Goal: Navigation & Orientation: Find specific page/section

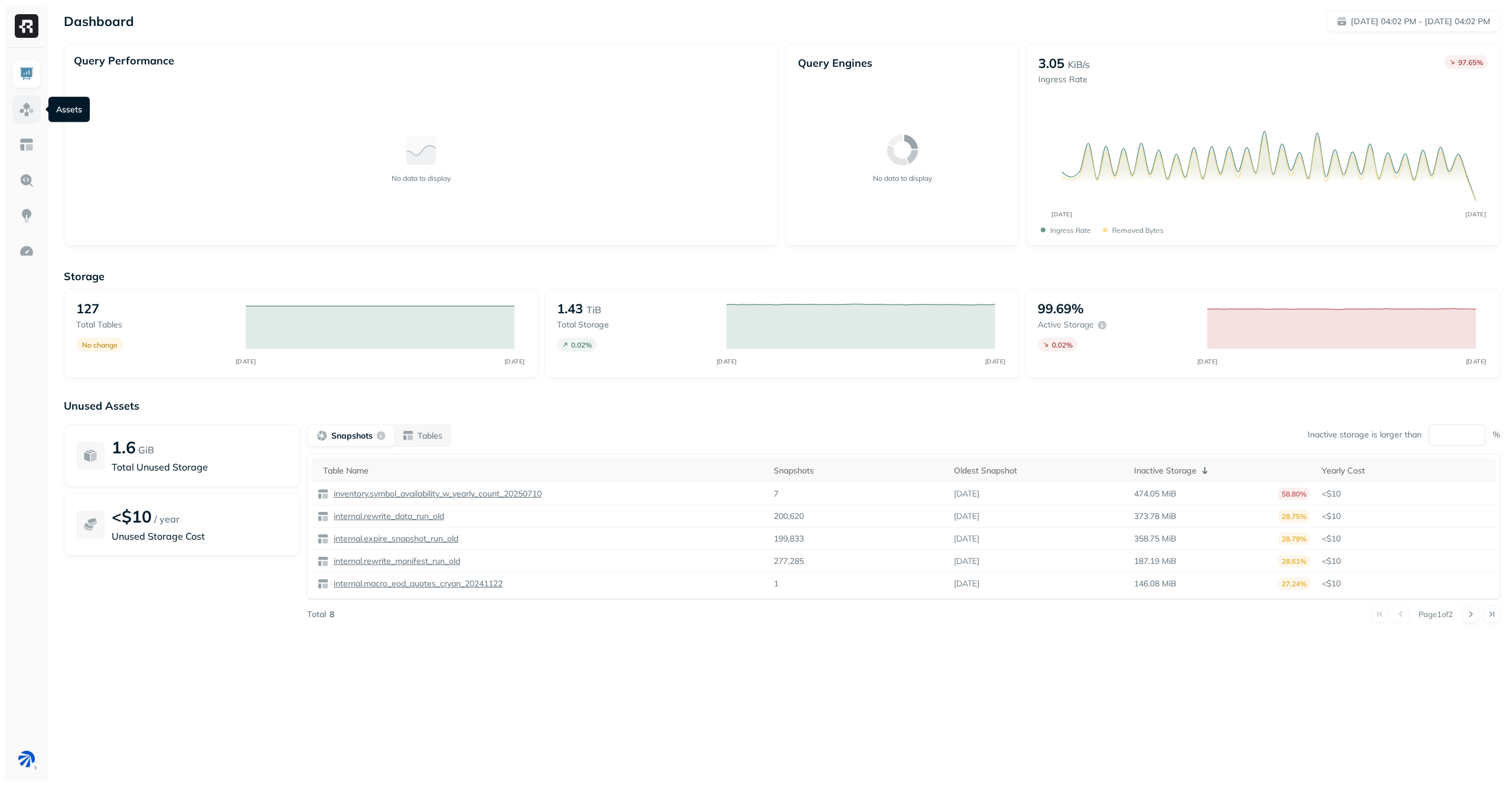
click at [25, 105] on img at bounding box center [27, 109] width 15 height 15
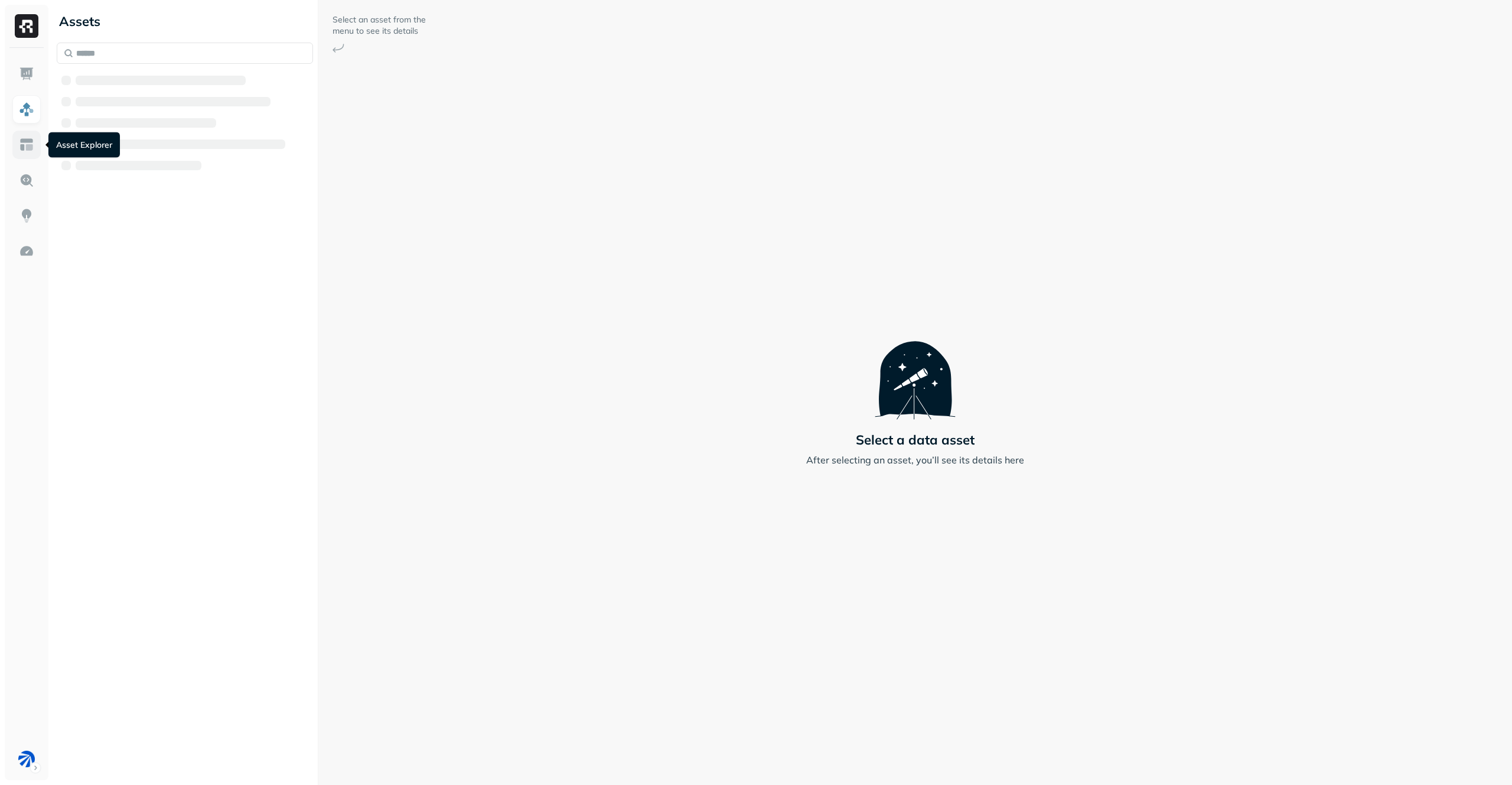
click at [23, 150] on img at bounding box center [27, 145] width 15 height 15
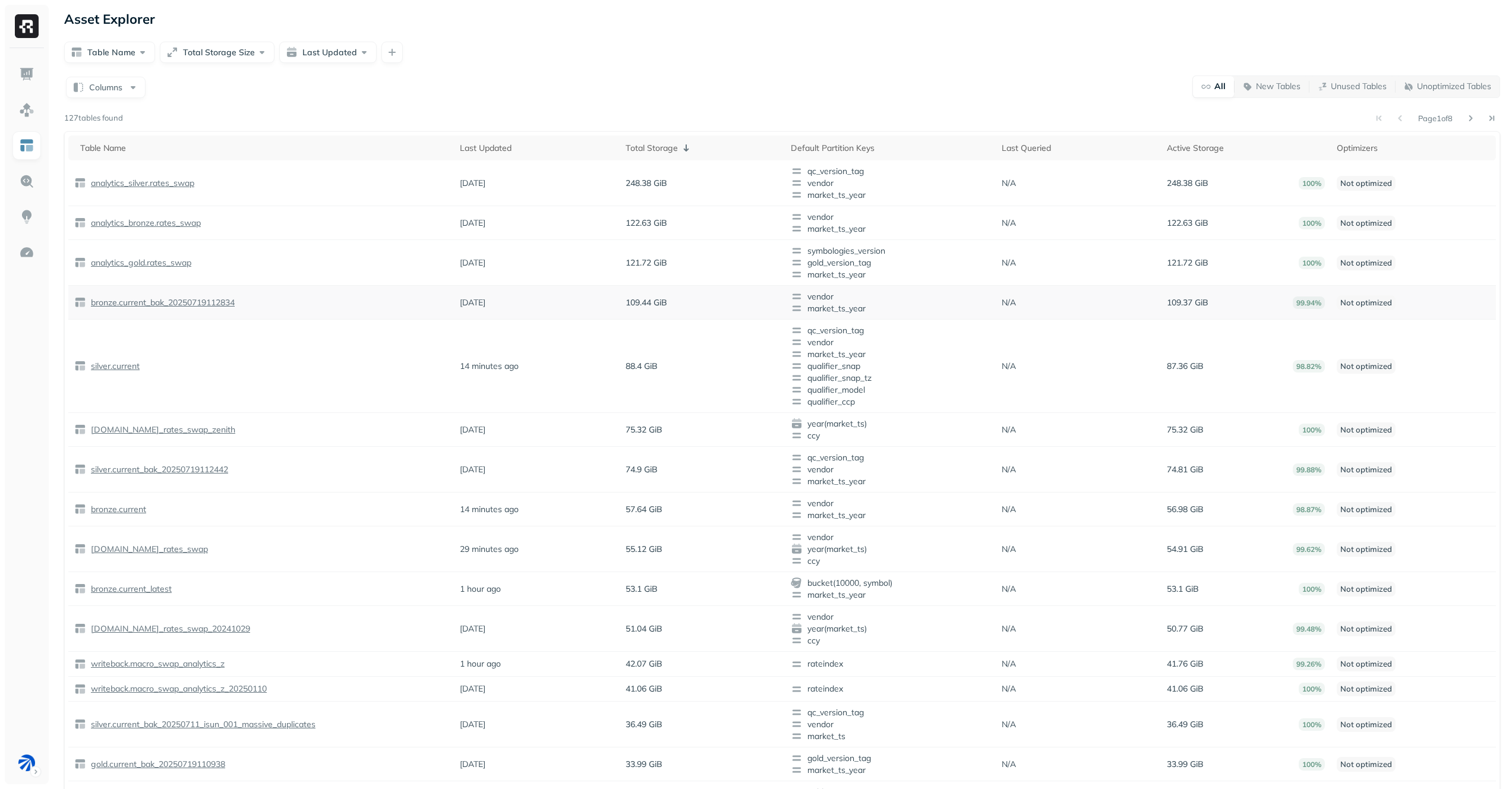
click at [195, 299] on p "bronze.current_bak_20250719112834" at bounding box center [162, 302] width 146 height 11
click at [24, 183] on img at bounding box center [27, 181] width 15 height 15
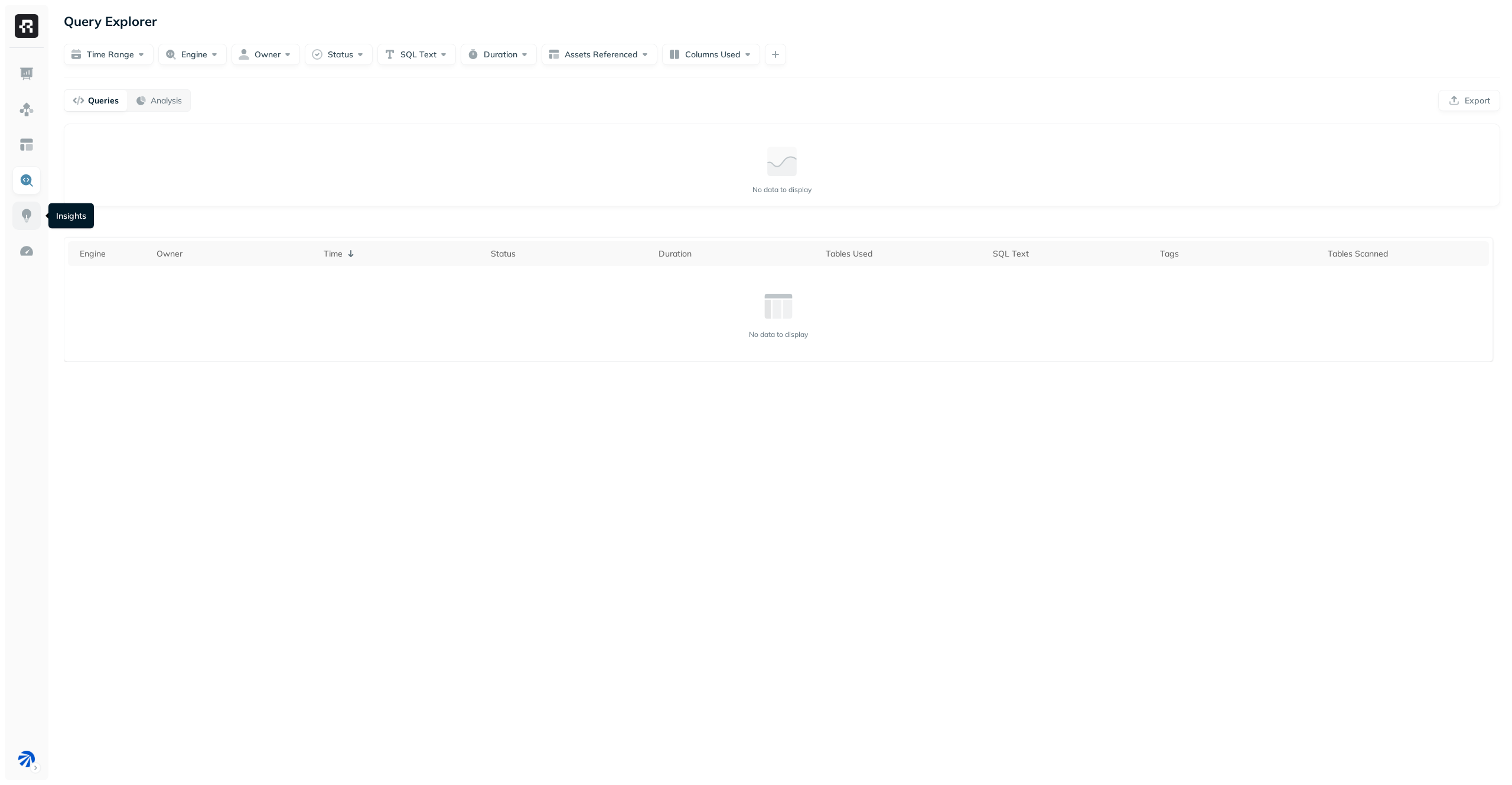
click at [38, 214] on link at bounding box center [27, 216] width 28 height 28
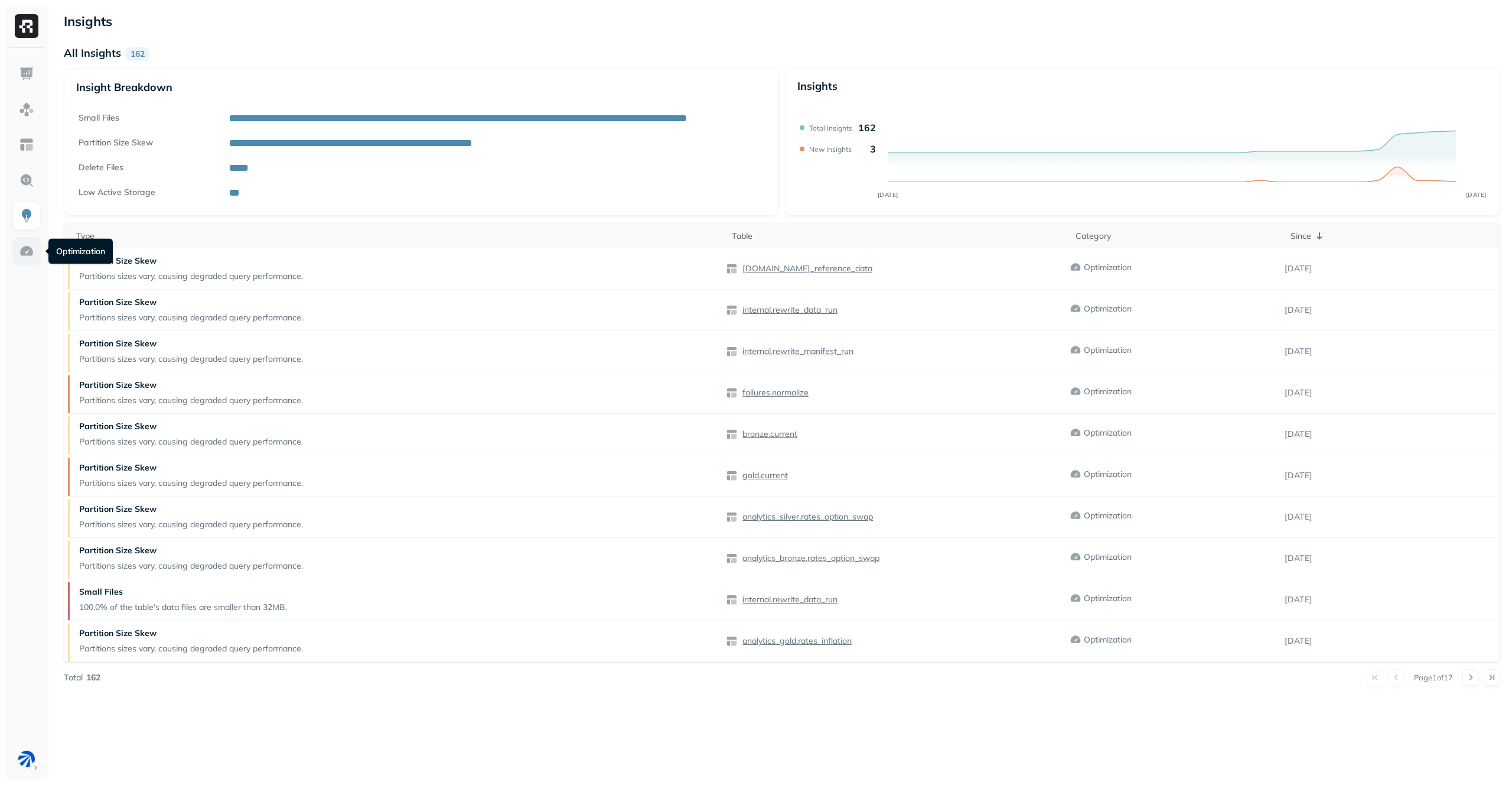
click at [34, 251] on img at bounding box center [27, 251] width 15 height 15
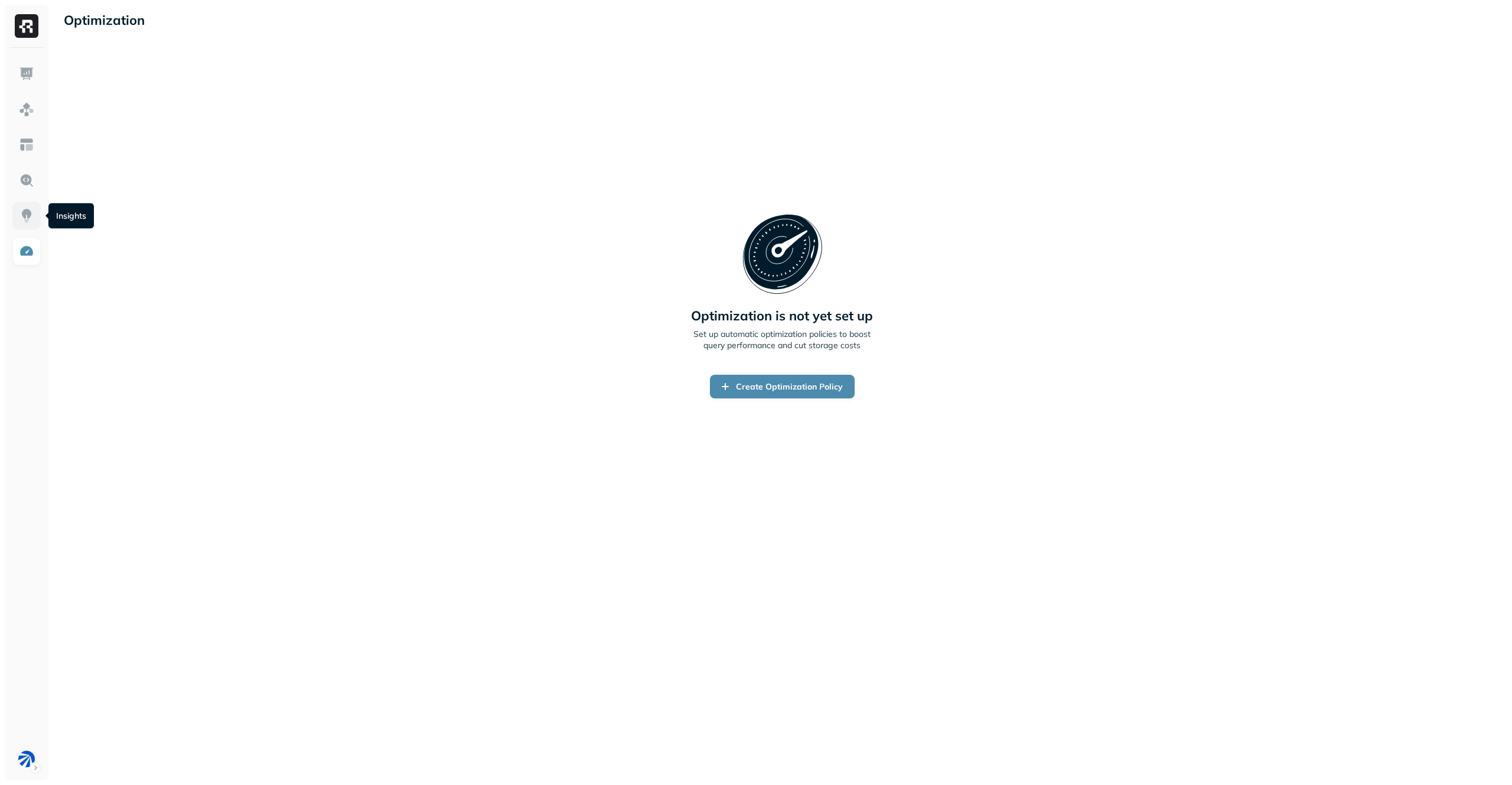
click at [32, 226] on link at bounding box center [27, 216] width 28 height 28
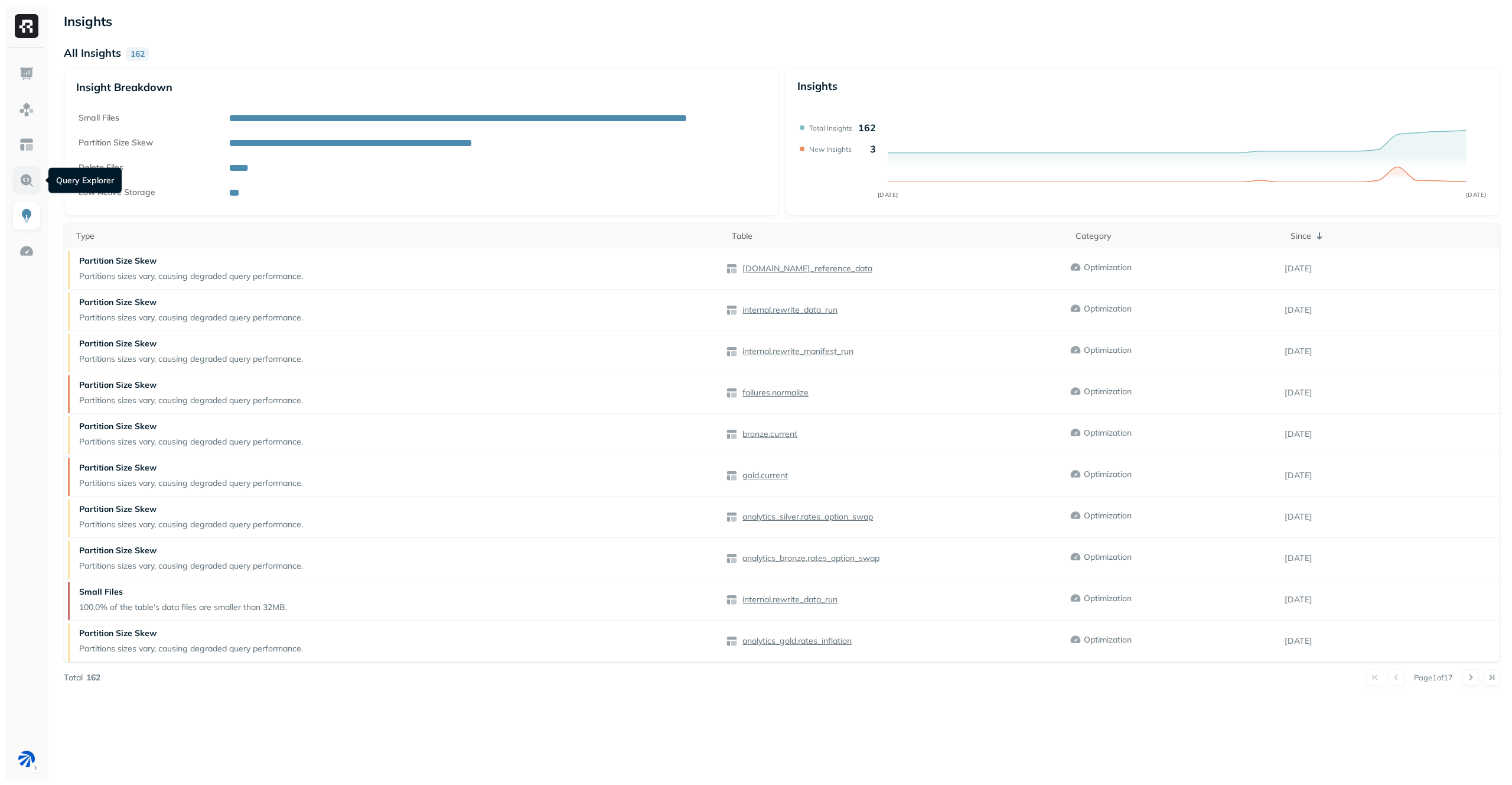
click at [31, 173] on img at bounding box center [27, 180] width 15 height 15
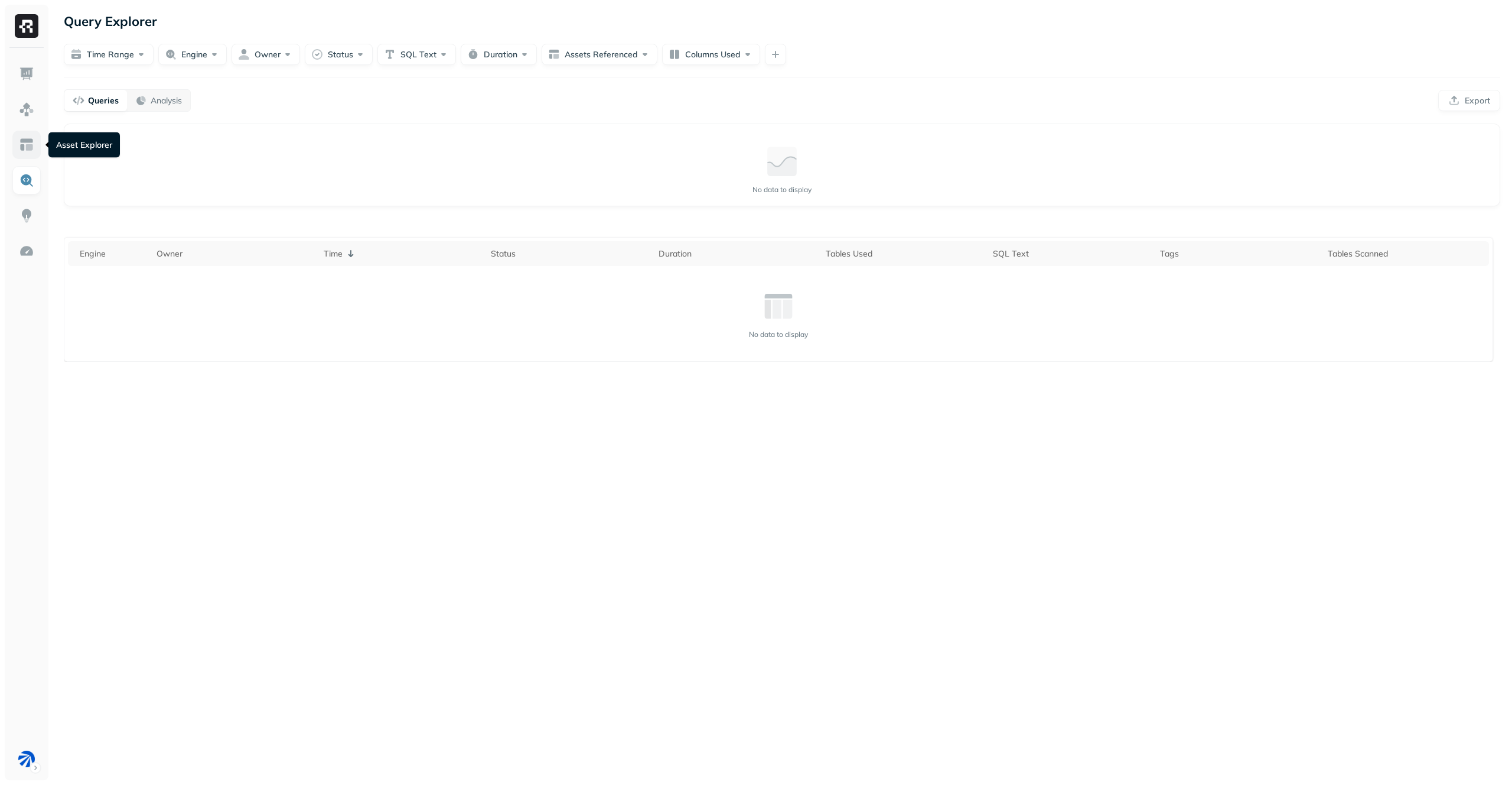
click at [24, 151] on img at bounding box center [27, 145] width 15 height 15
